Goal: Task Accomplishment & Management: Use online tool/utility

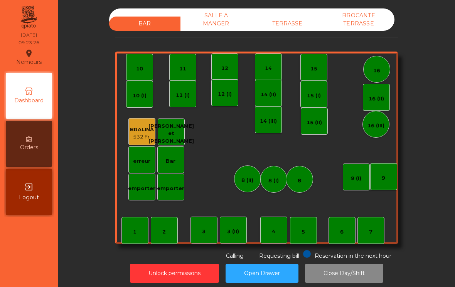
click at [228, 98] on div "12 (I)" at bounding box center [225, 95] width 14 height 8
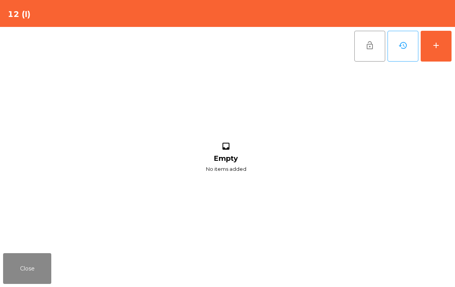
click at [433, 44] on div "add" at bounding box center [435, 45] width 9 height 9
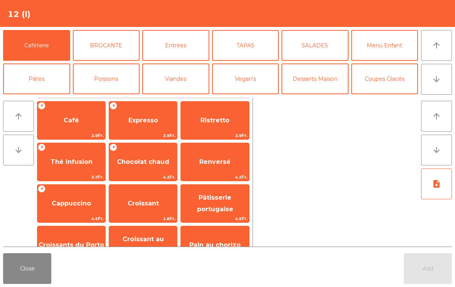
click at [55, 126] on span "Café" at bounding box center [71, 120] width 68 height 21
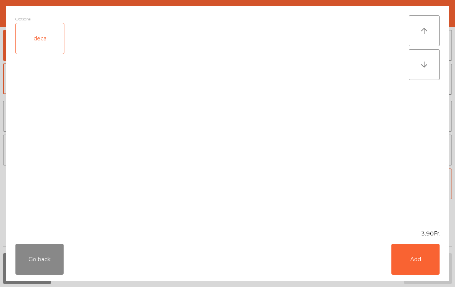
click at [418, 262] on button "Add" at bounding box center [415, 259] width 48 height 31
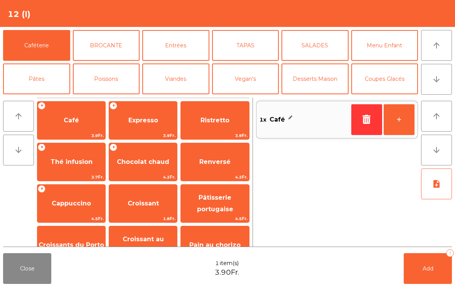
click at [131, 198] on span "Croissant" at bounding box center [143, 203] width 68 height 21
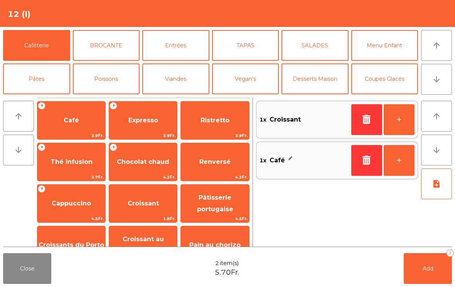
click at [423, 267] on span "Add" at bounding box center [427, 268] width 11 height 7
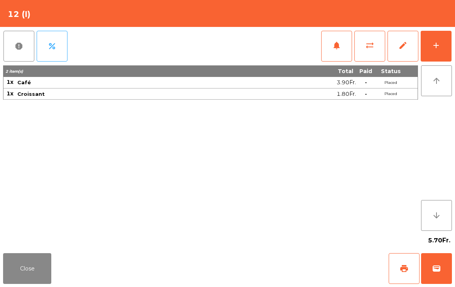
click at [401, 268] on span "print" at bounding box center [403, 268] width 9 height 9
click at [368, 45] on span "sync_alt" at bounding box center [369, 45] width 9 height 9
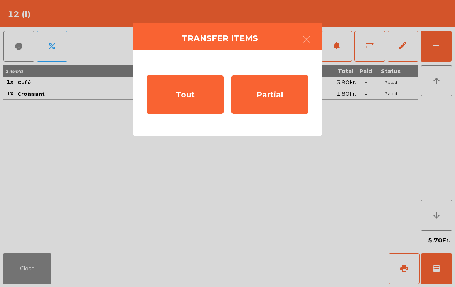
click at [190, 101] on div "Tout" at bounding box center [184, 95] width 77 height 39
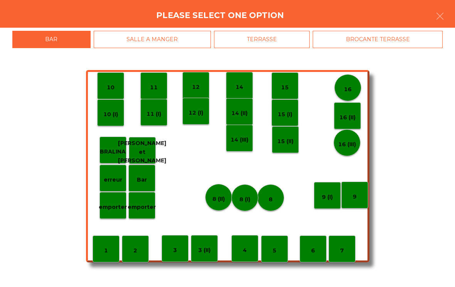
click at [281, 46] on div "TERRASSE" at bounding box center [262, 39] width 96 height 17
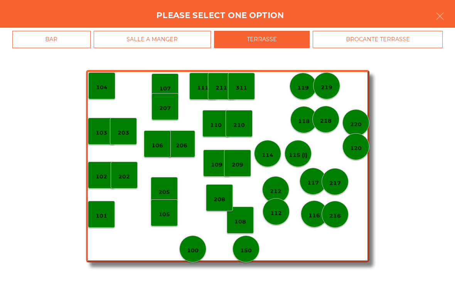
click at [198, 246] on div "100" at bounding box center [193, 249] width 12 height 12
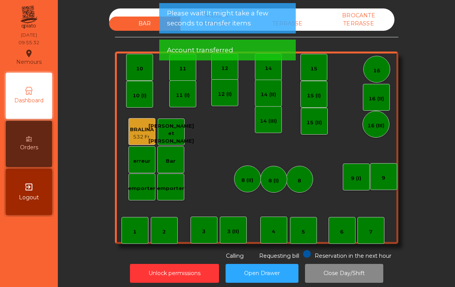
click at [304, 23] on div "TERRASSE" at bounding box center [287, 24] width 71 height 14
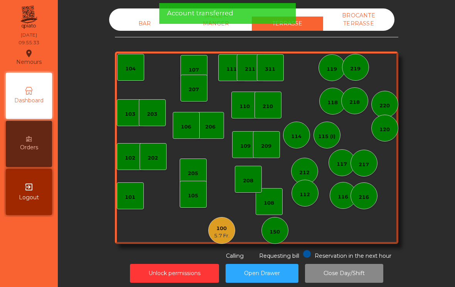
click at [225, 233] on div "5.7 Fr." at bounding box center [221, 236] width 15 height 8
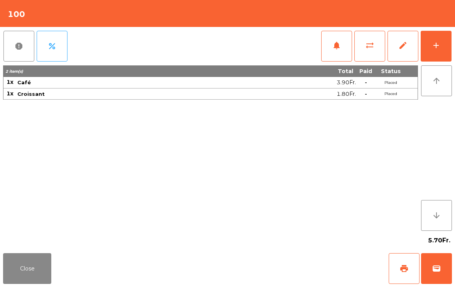
click at [442, 52] on button "add" at bounding box center [435, 46] width 31 height 31
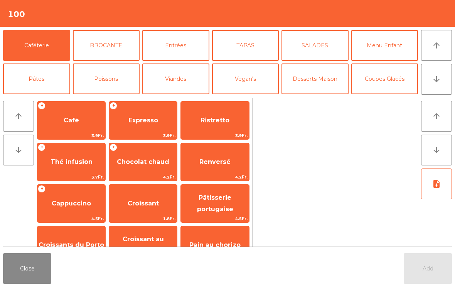
click at [87, 121] on span "Café" at bounding box center [71, 120] width 68 height 21
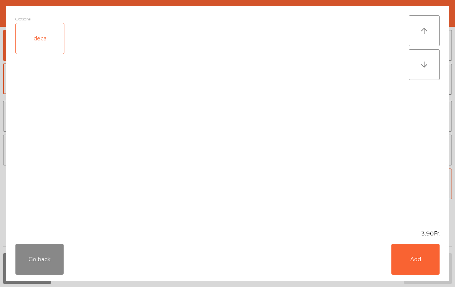
click at [423, 259] on button "Add" at bounding box center [415, 259] width 48 height 31
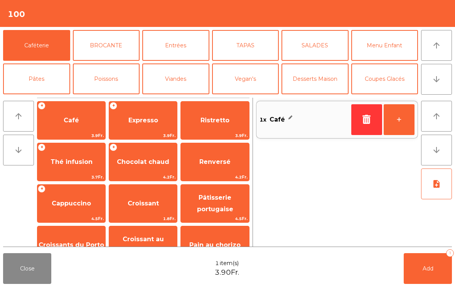
click at [152, 203] on span "Croissant" at bounding box center [143, 203] width 31 height 7
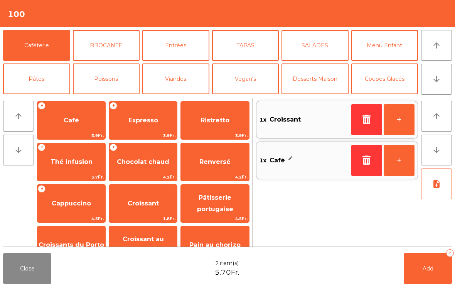
click at [422, 262] on button "Add 2" at bounding box center [427, 268] width 48 height 31
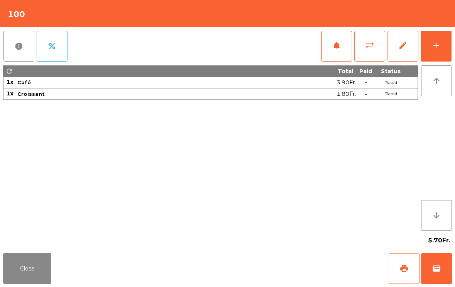
click at [404, 272] on span "print" at bounding box center [403, 268] width 9 height 9
click at [450, 276] on button "wallet" at bounding box center [436, 268] width 31 height 31
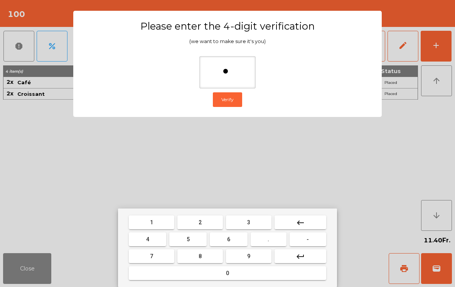
type input "**"
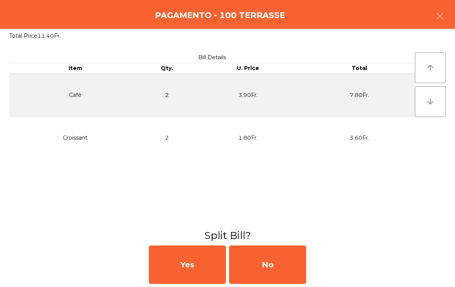
click at [283, 263] on div "No" at bounding box center [267, 265] width 77 height 39
click at [270, 263] on div "MB" at bounding box center [267, 265] width 77 height 39
click at [290, 262] on div "Unlock permissions Open Drawer Close Day/Shift" at bounding box center [256, 273] width 376 height 27
